Goal: Task Accomplishment & Management: Manage account settings

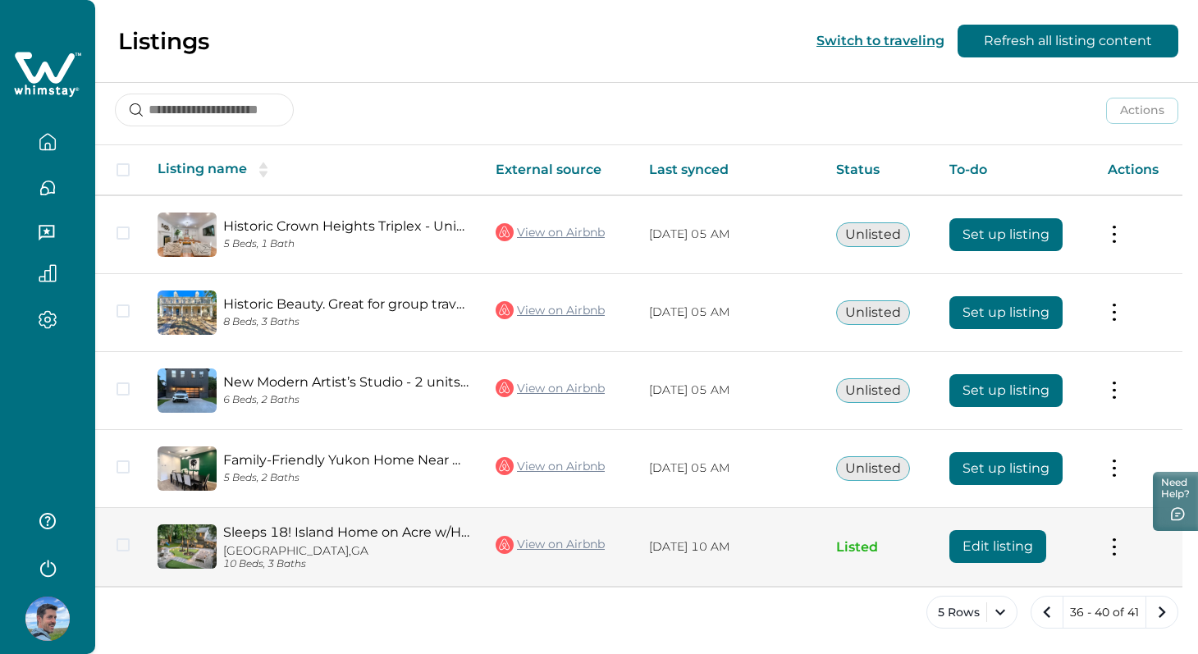
scroll to position [216, 0]
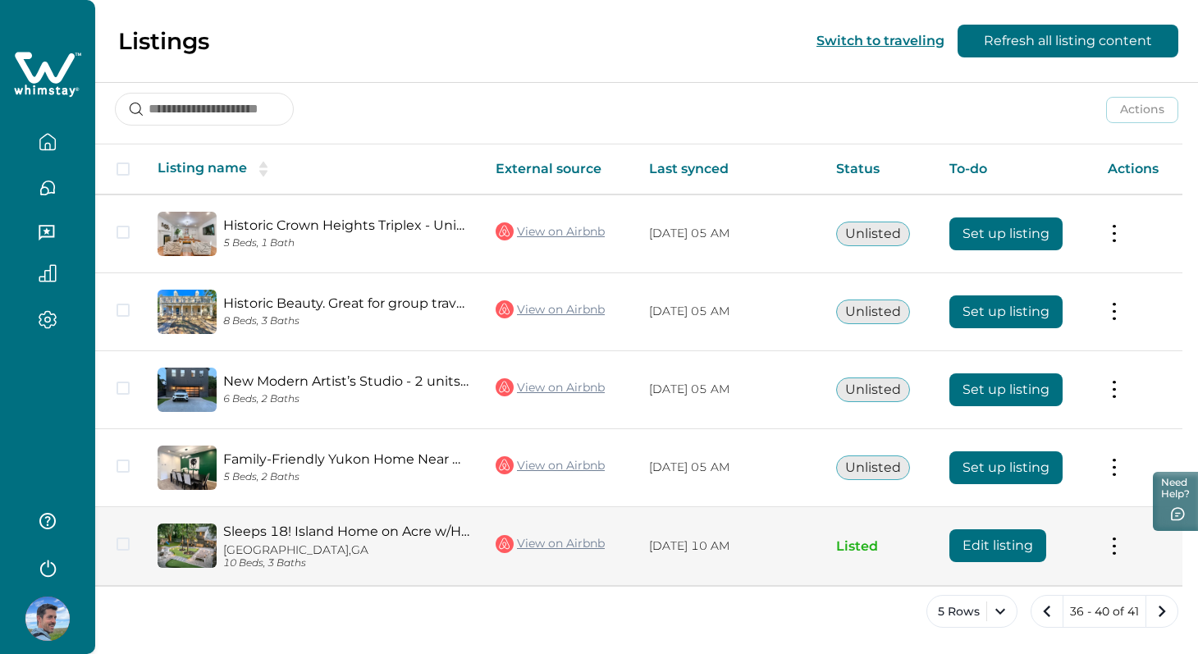
click at [1000, 546] on button "Edit listing" at bounding box center [998, 545] width 97 height 33
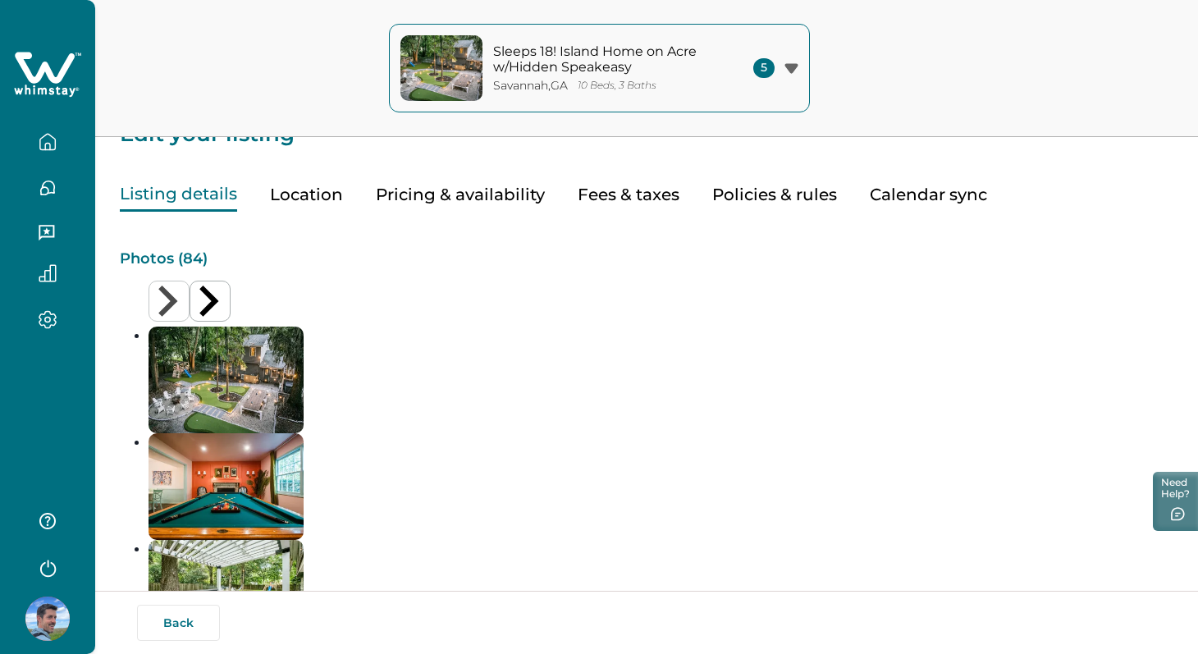
scroll to position [34, 0]
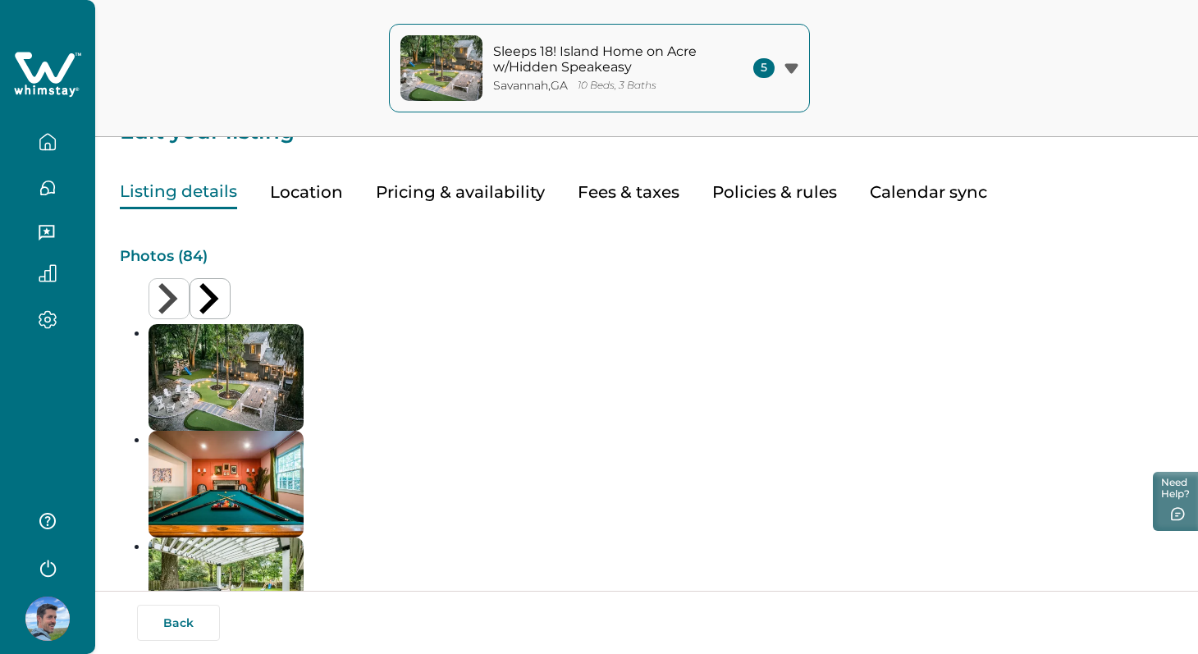
click at [419, 193] on button "Pricing & availability" at bounding box center [460, 193] width 169 height 34
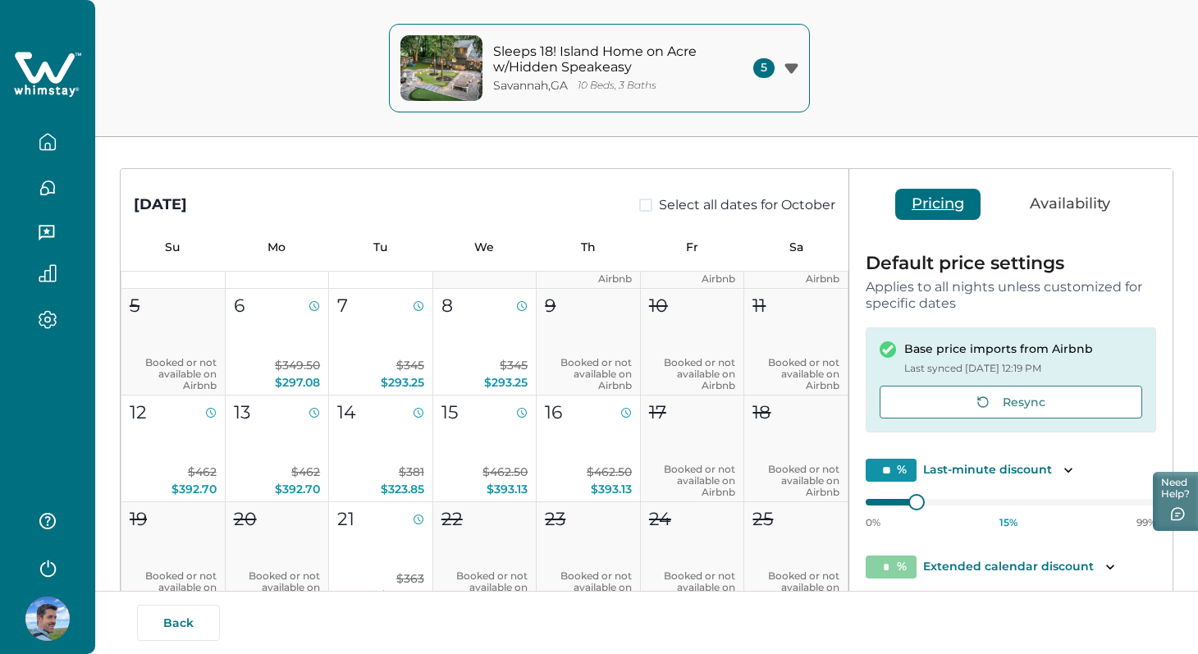
scroll to position [111, 0]
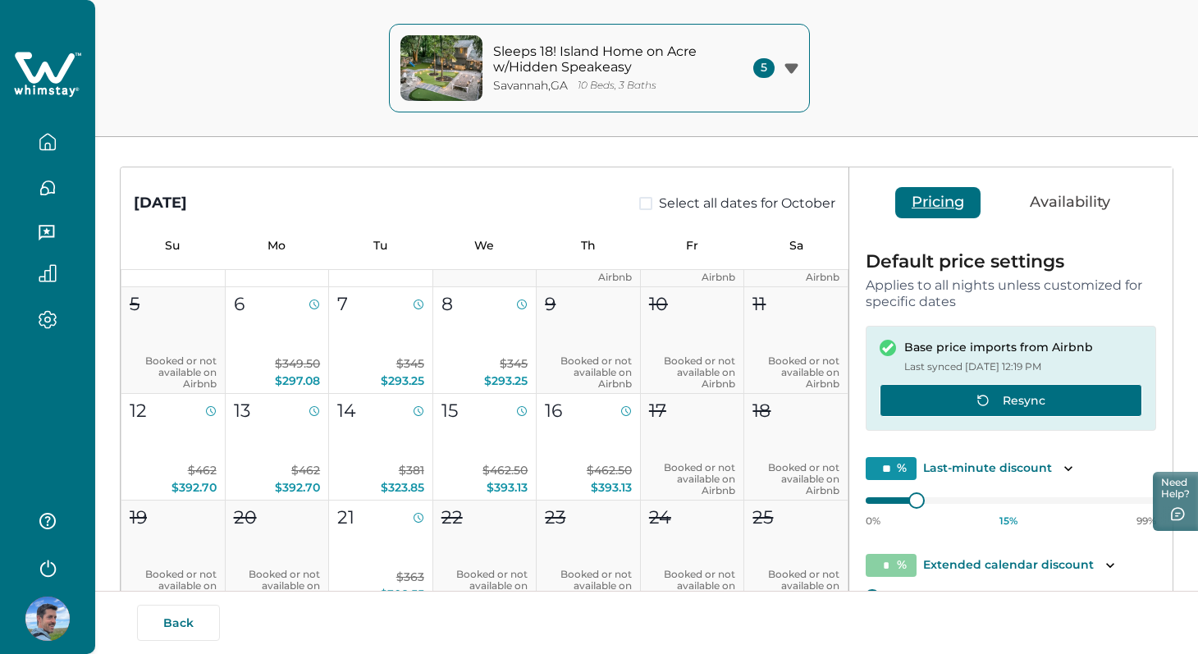
click at [1056, 405] on button "Resync" at bounding box center [1011, 400] width 263 height 33
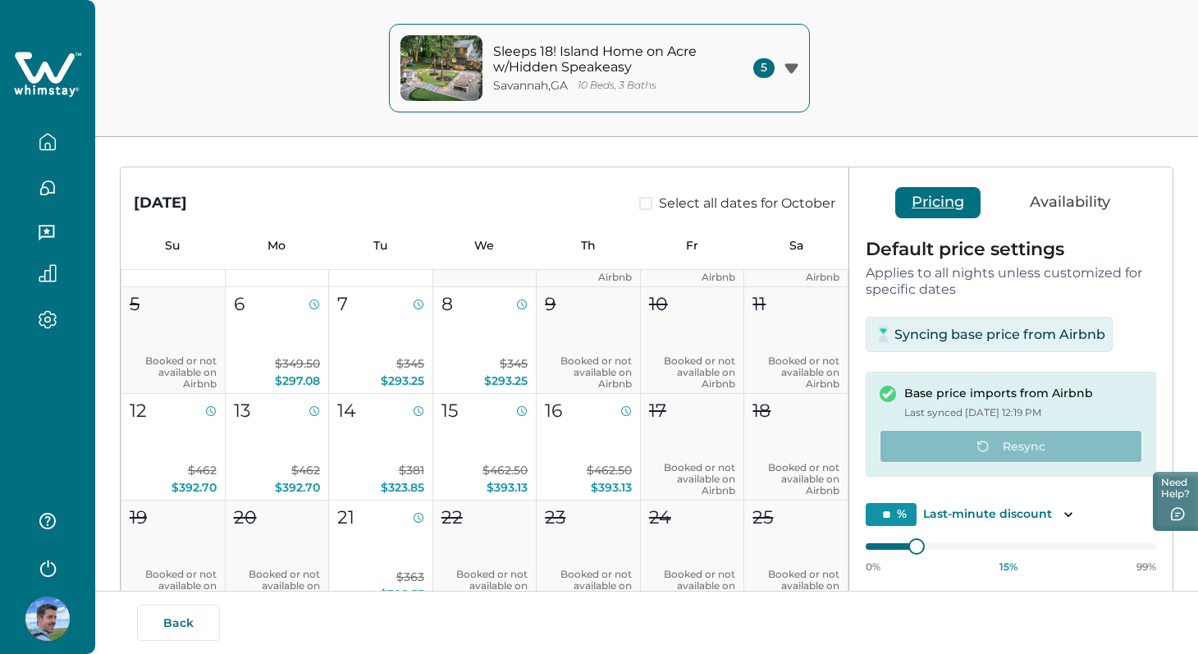
scroll to position [63, 0]
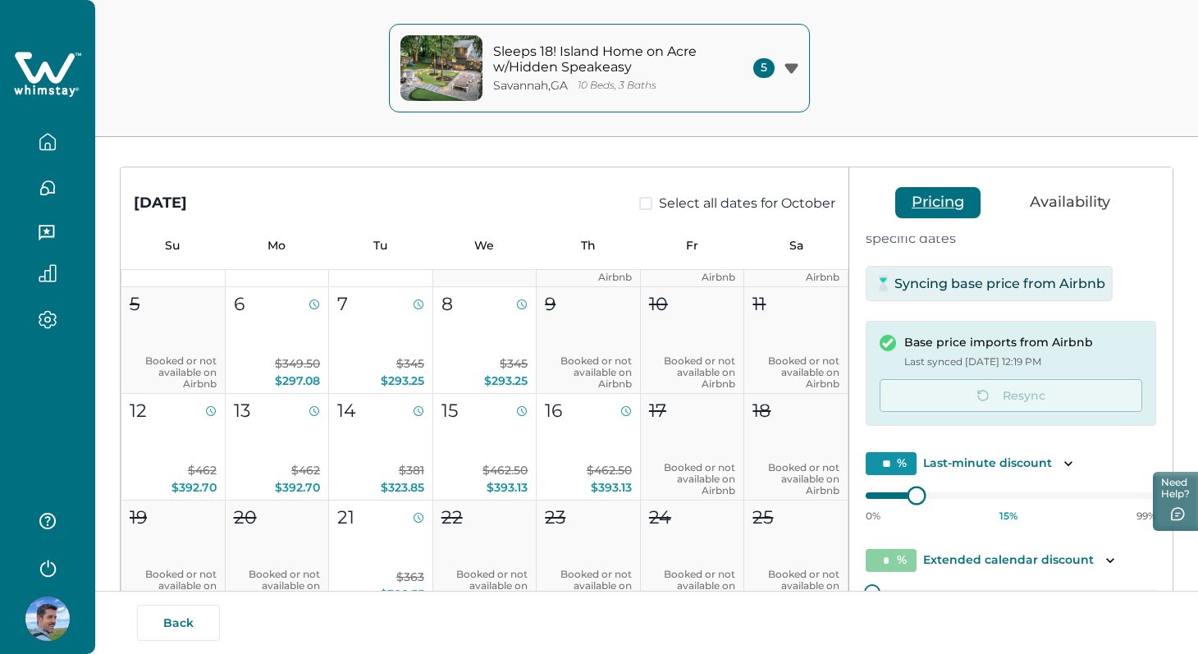
click at [849, 551] on div "Default price settings Applies to all nights unless customized for specific dat…" at bounding box center [1010, 473] width 323 height 601
click at [872, 499] on div at bounding box center [888, 495] width 44 height 7
type input "**"
click at [872, 496] on div at bounding box center [1011, 496] width 291 height 0
